Goal: Task Accomplishment & Management: Manage account settings

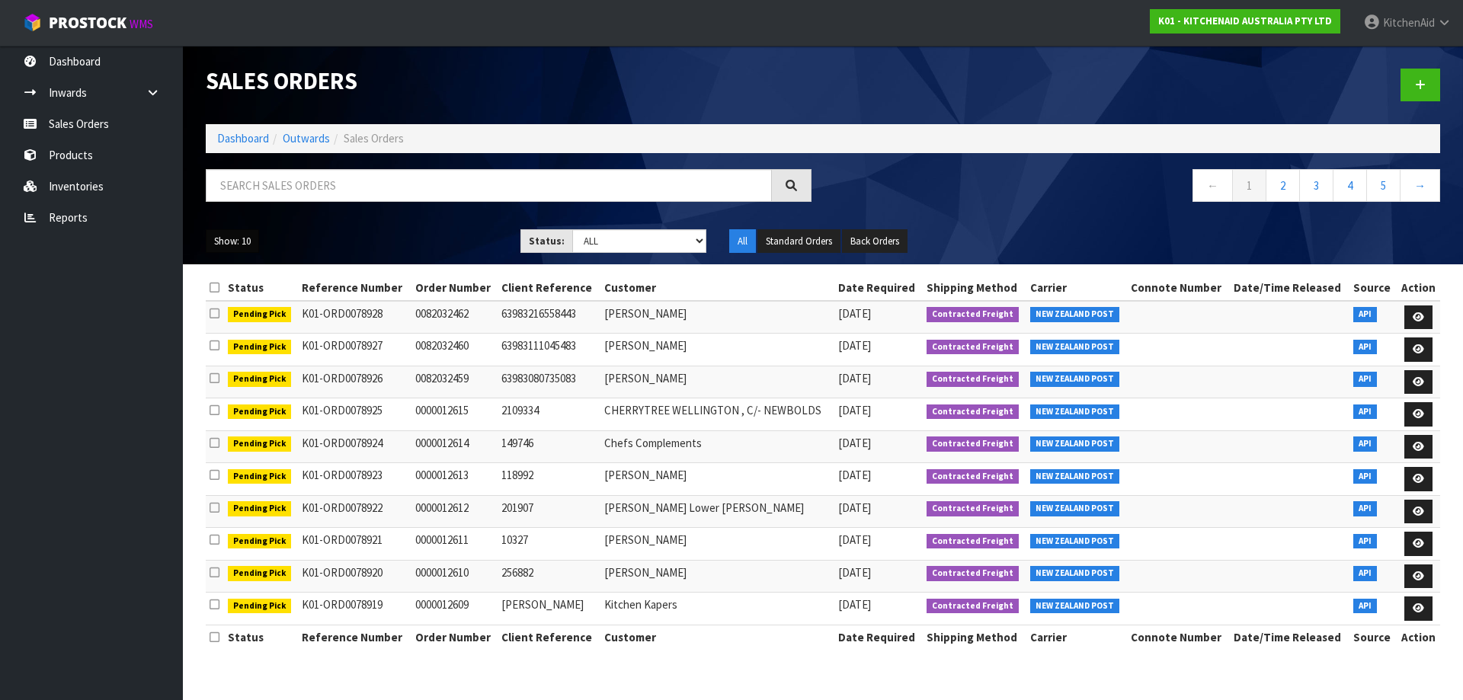
click at [237, 251] on button "Show: 10" at bounding box center [232, 241] width 53 height 24
click at [236, 311] on link "25" at bounding box center [266, 311] width 120 height 21
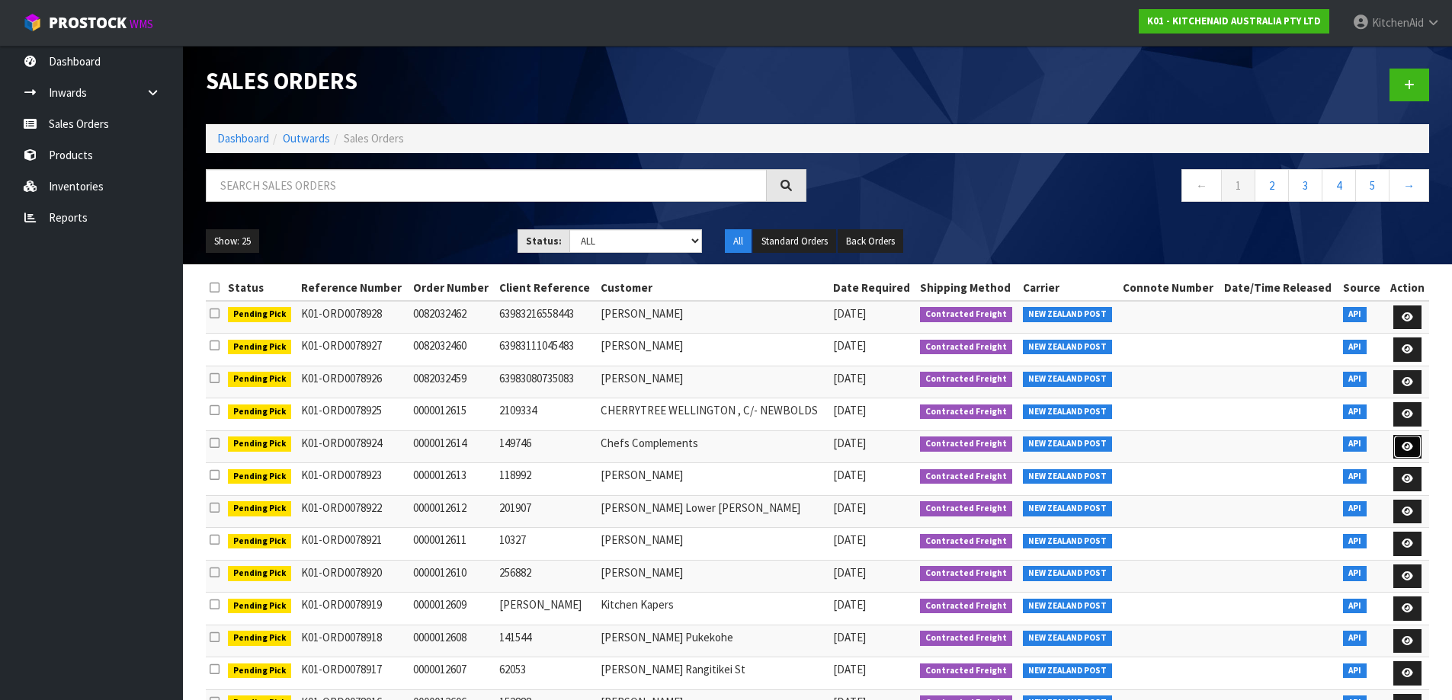
click at [1405, 447] on icon at bounding box center [1406, 447] width 11 height 10
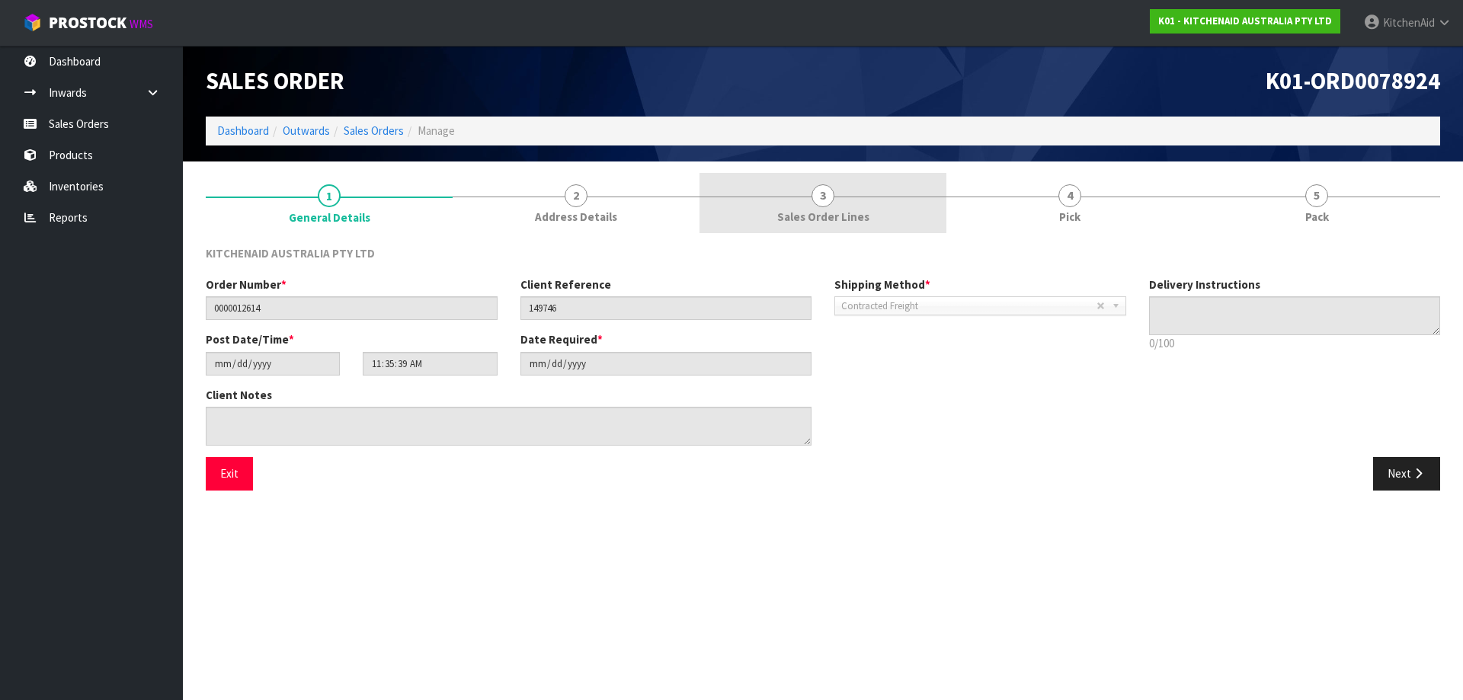
click at [842, 216] on span "Sales Order Lines" at bounding box center [823, 217] width 92 height 16
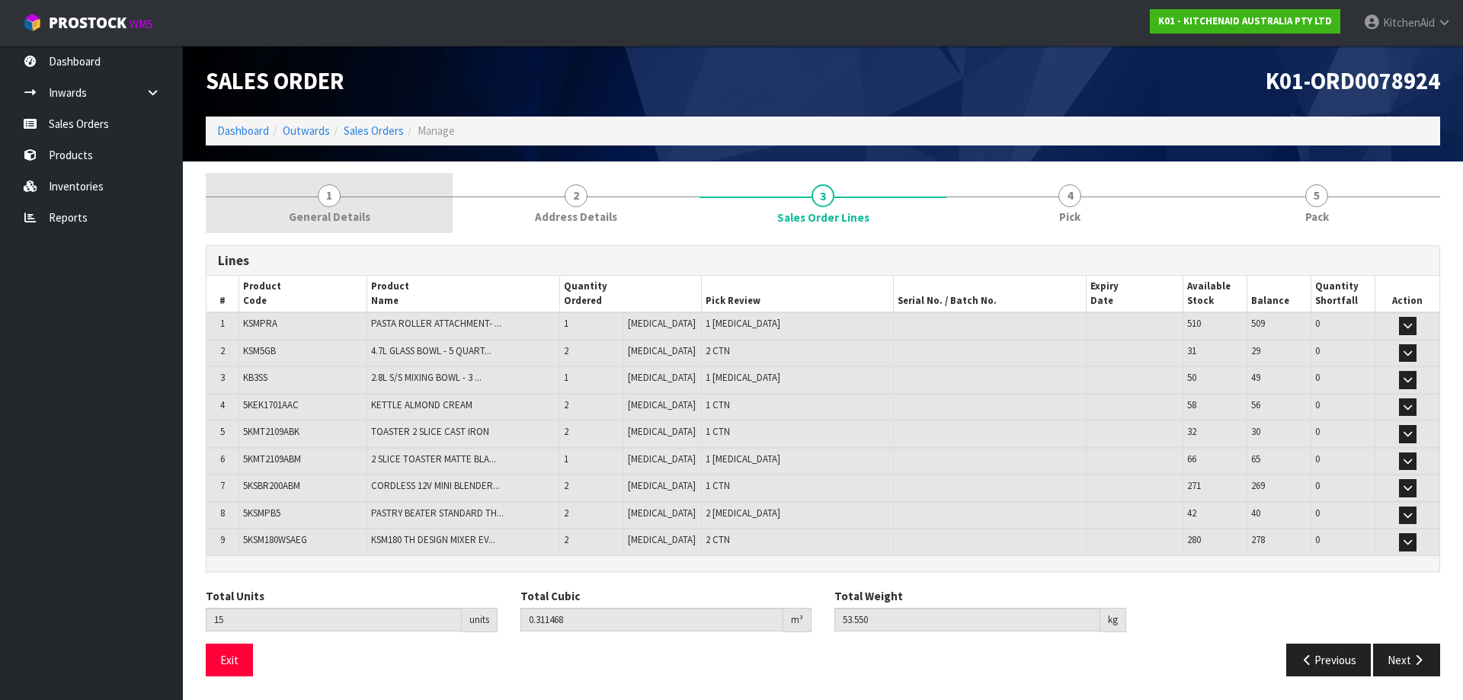
click at [319, 208] on link "1 General Details" at bounding box center [329, 203] width 247 height 60
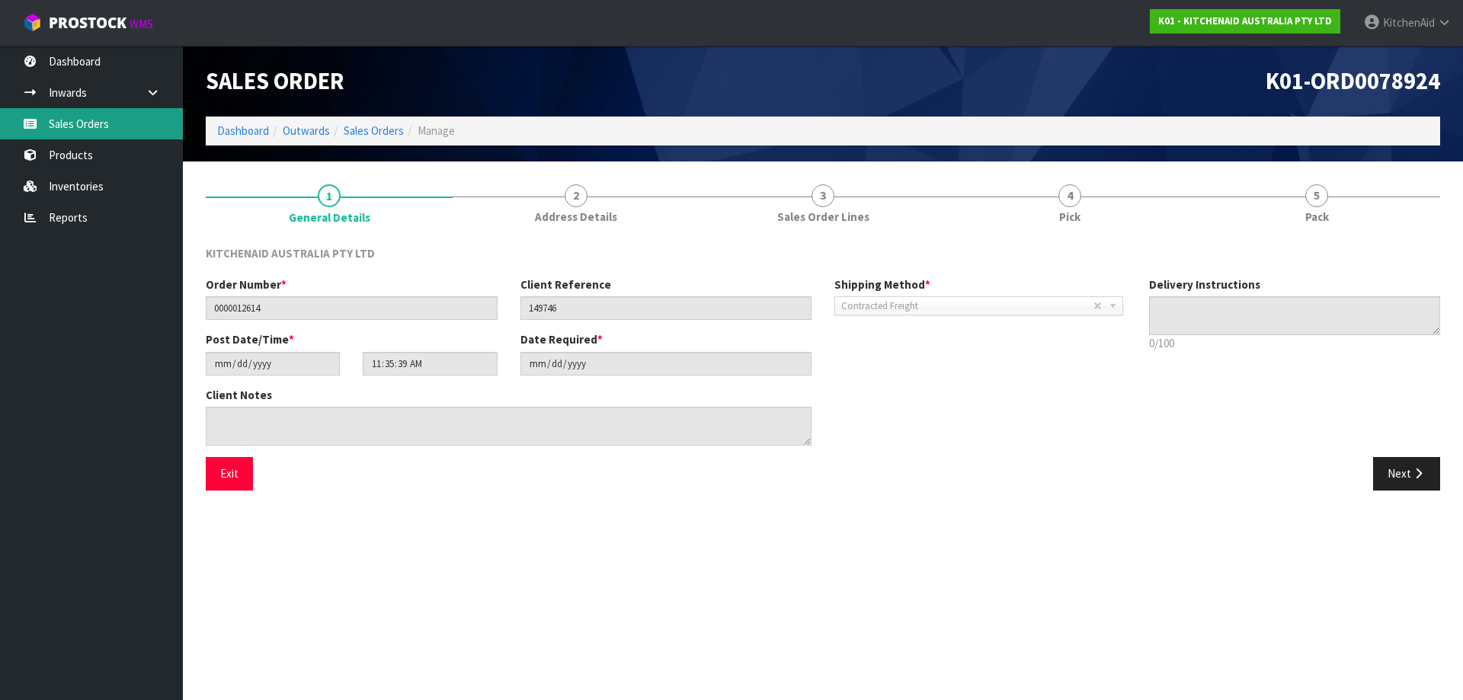
click at [100, 120] on link "Sales Orders" at bounding box center [91, 123] width 183 height 31
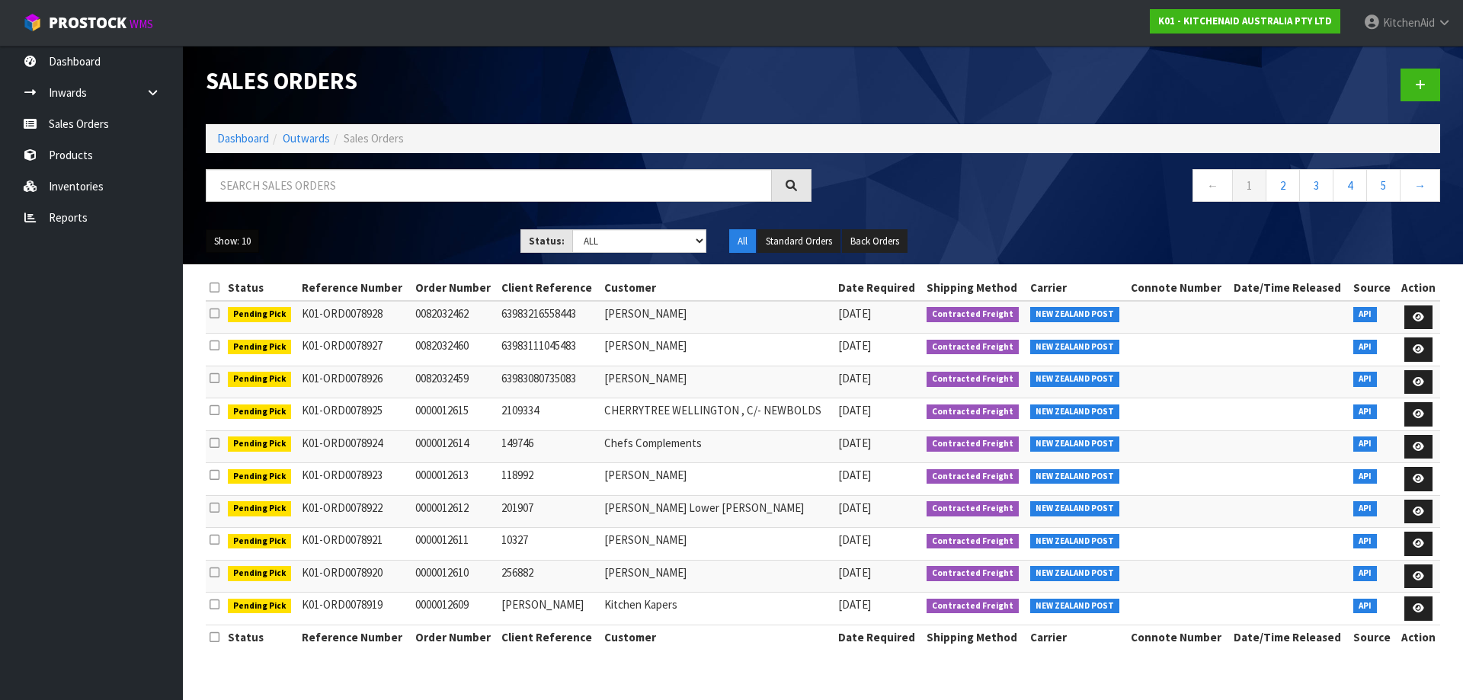
click at [245, 243] on button "Show: 10" at bounding box center [232, 241] width 53 height 24
click at [222, 302] on link "25" at bounding box center [266, 311] width 120 height 21
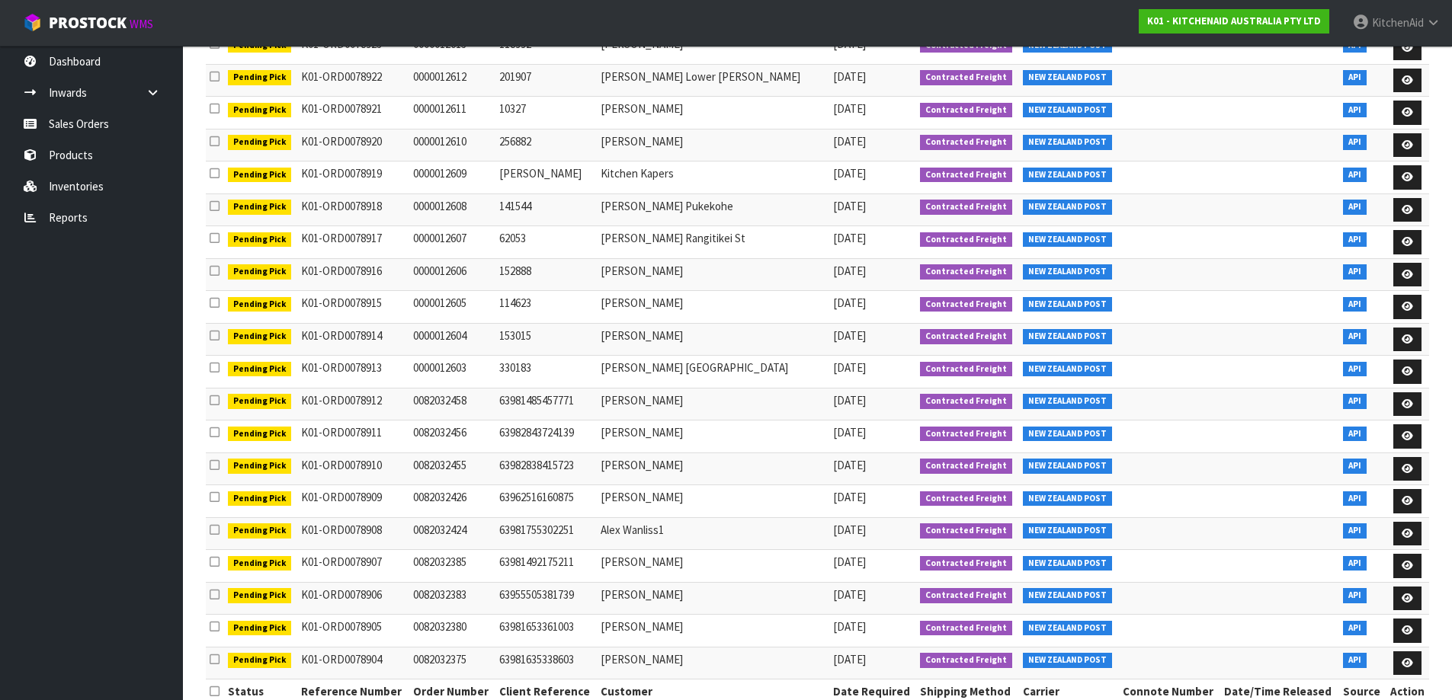
scroll to position [457, 0]
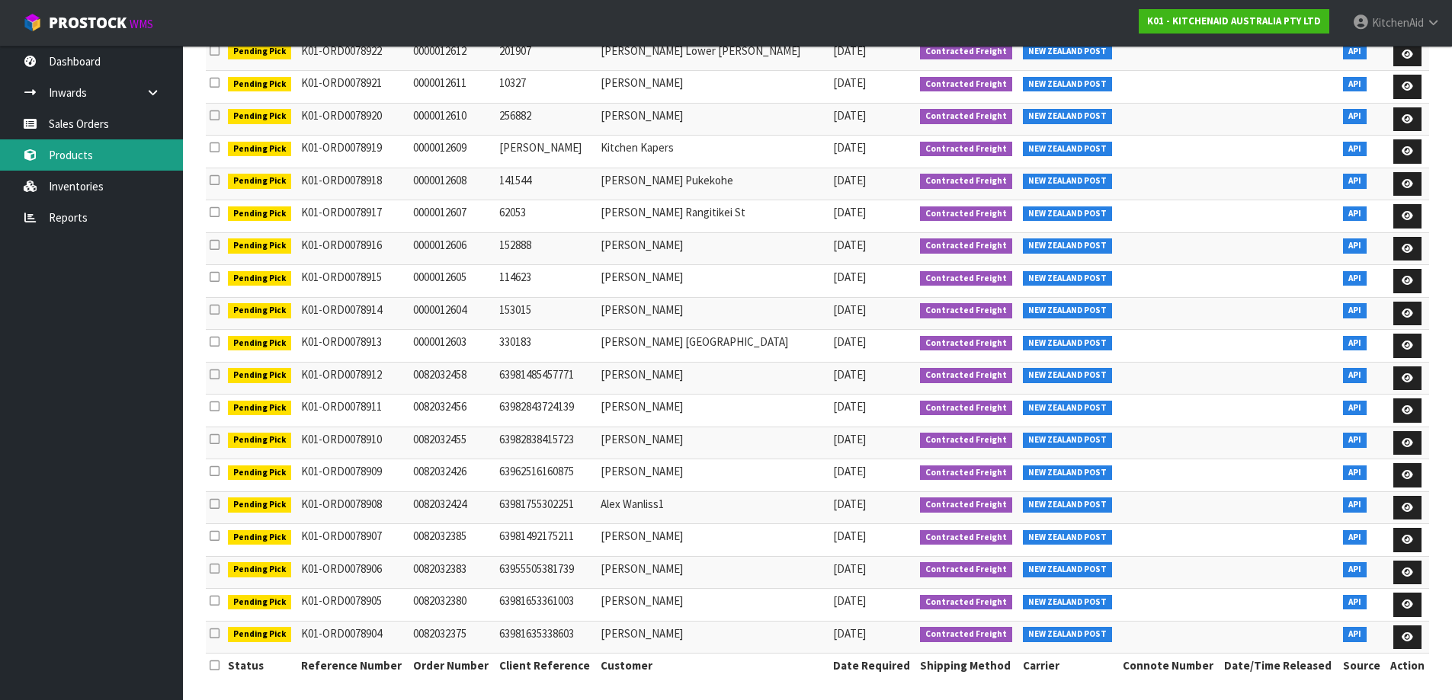
click at [73, 149] on link "Products" at bounding box center [91, 154] width 183 height 31
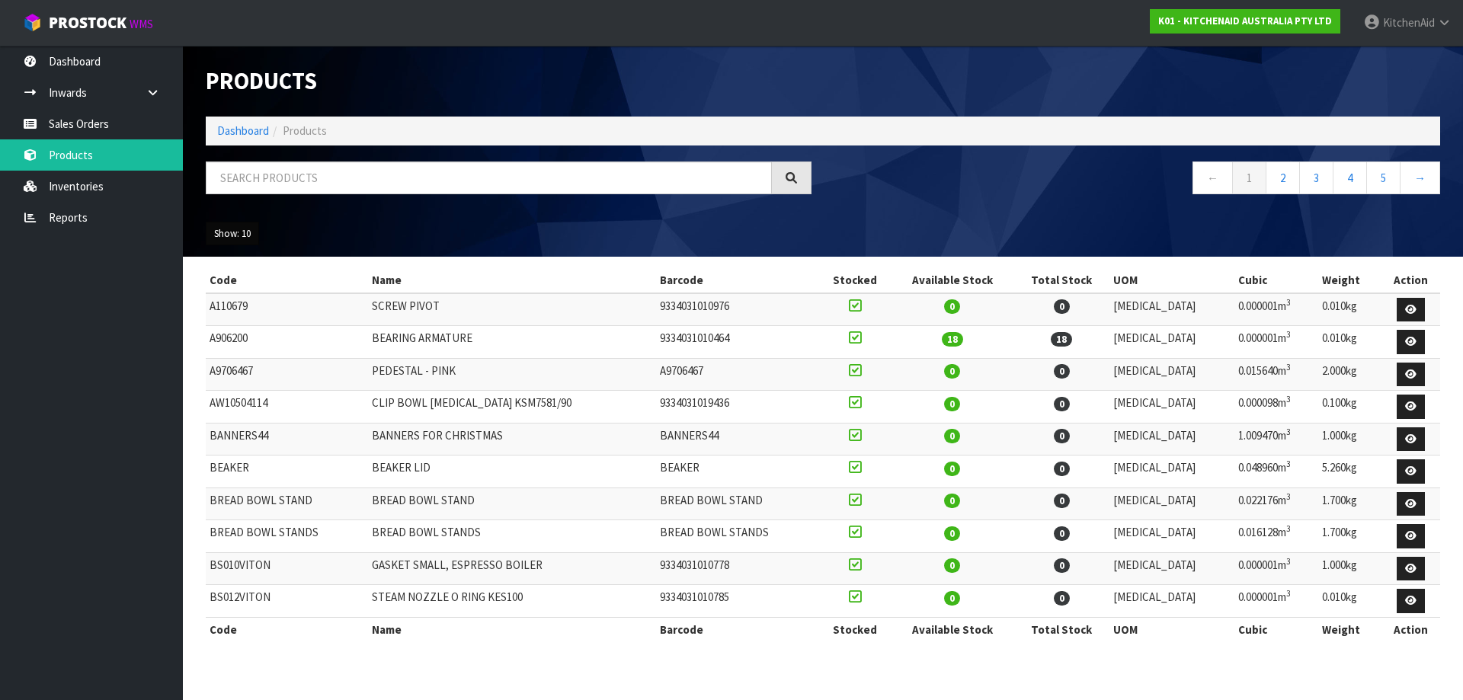
click at [242, 242] on button "Show: 10" at bounding box center [232, 234] width 53 height 24
click at [240, 303] on link "25" at bounding box center [266, 303] width 120 height 21
